Goal: Navigation & Orientation: Find specific page/section

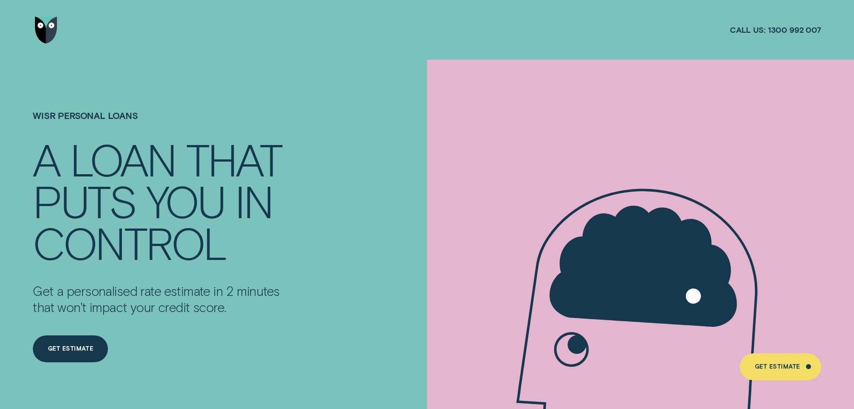
click at [31, 37] on div at bounding box center [427, 30] width 854 height 60
click at [41, 37] on img "Go to home page" at bounding box center [46, 30] width 22 height 27
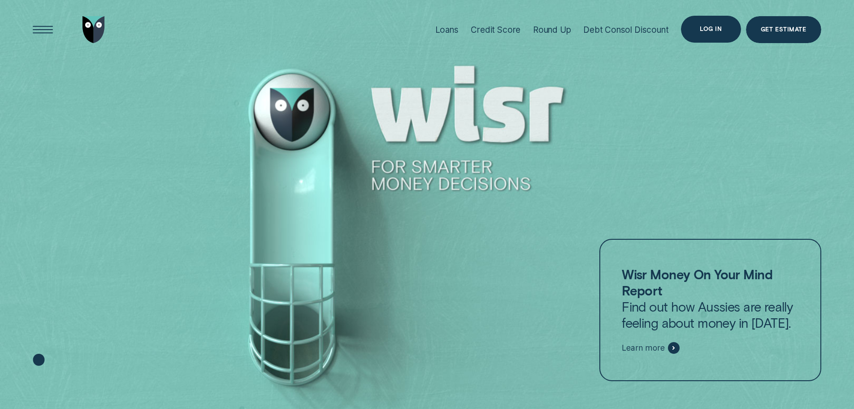
click at [711, 28] on div "Log in" at bounding box center [711, 28] width 22 height 5
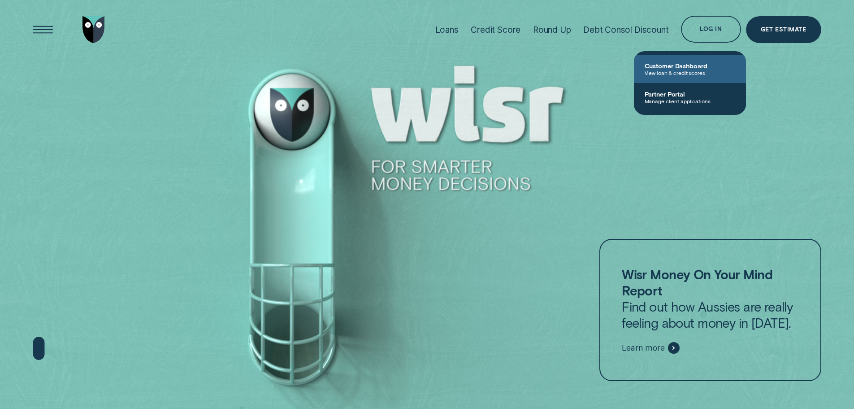
click at [661, 70] on span "View loan & credit scores" at bounding box center [690, 73] width 91 height 6
